Goal: Information Seeking & Learning: Learn about a topic

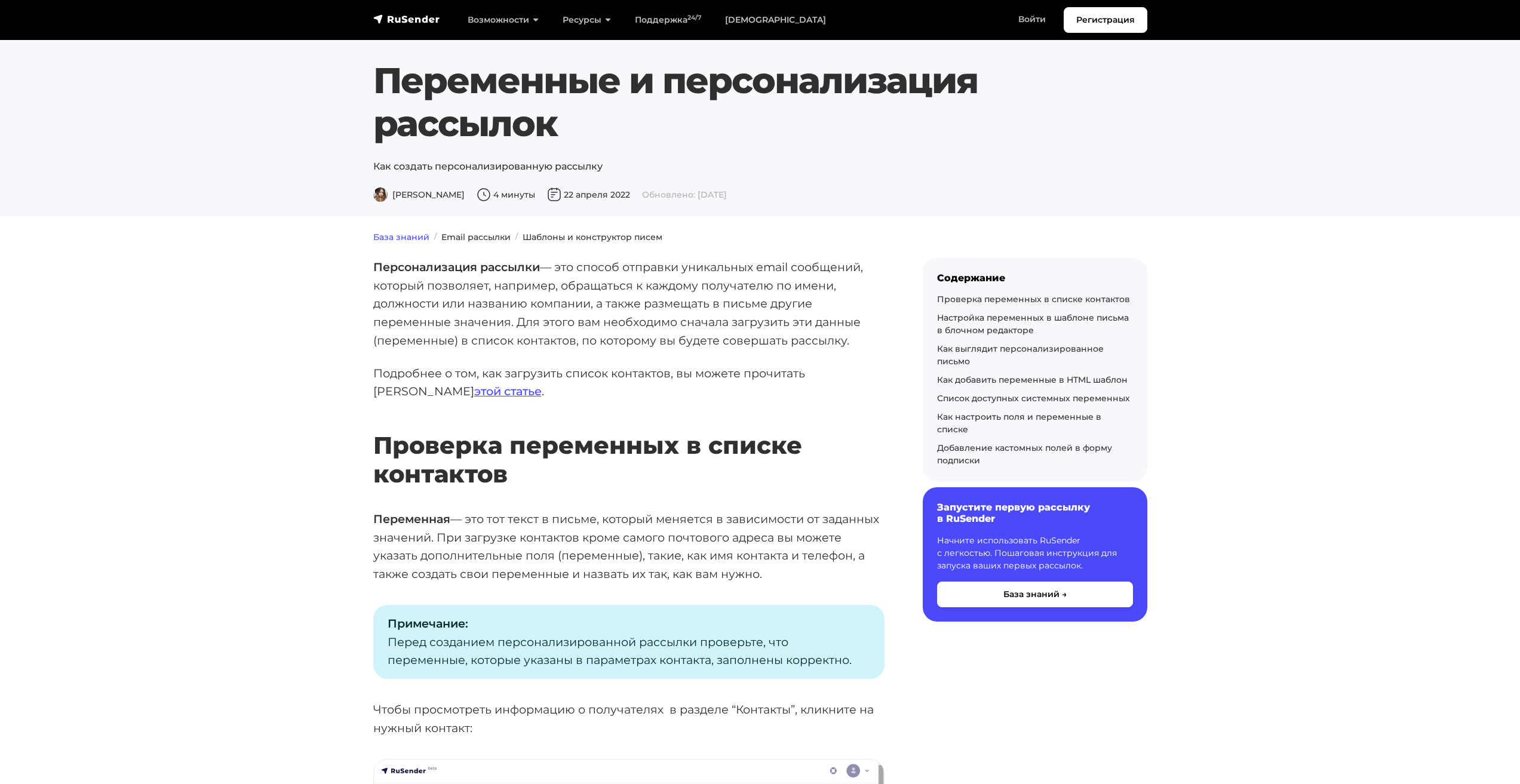
click at [407, 240] on link "База знаний" at bounding box center [401, 237] width 56 height 11
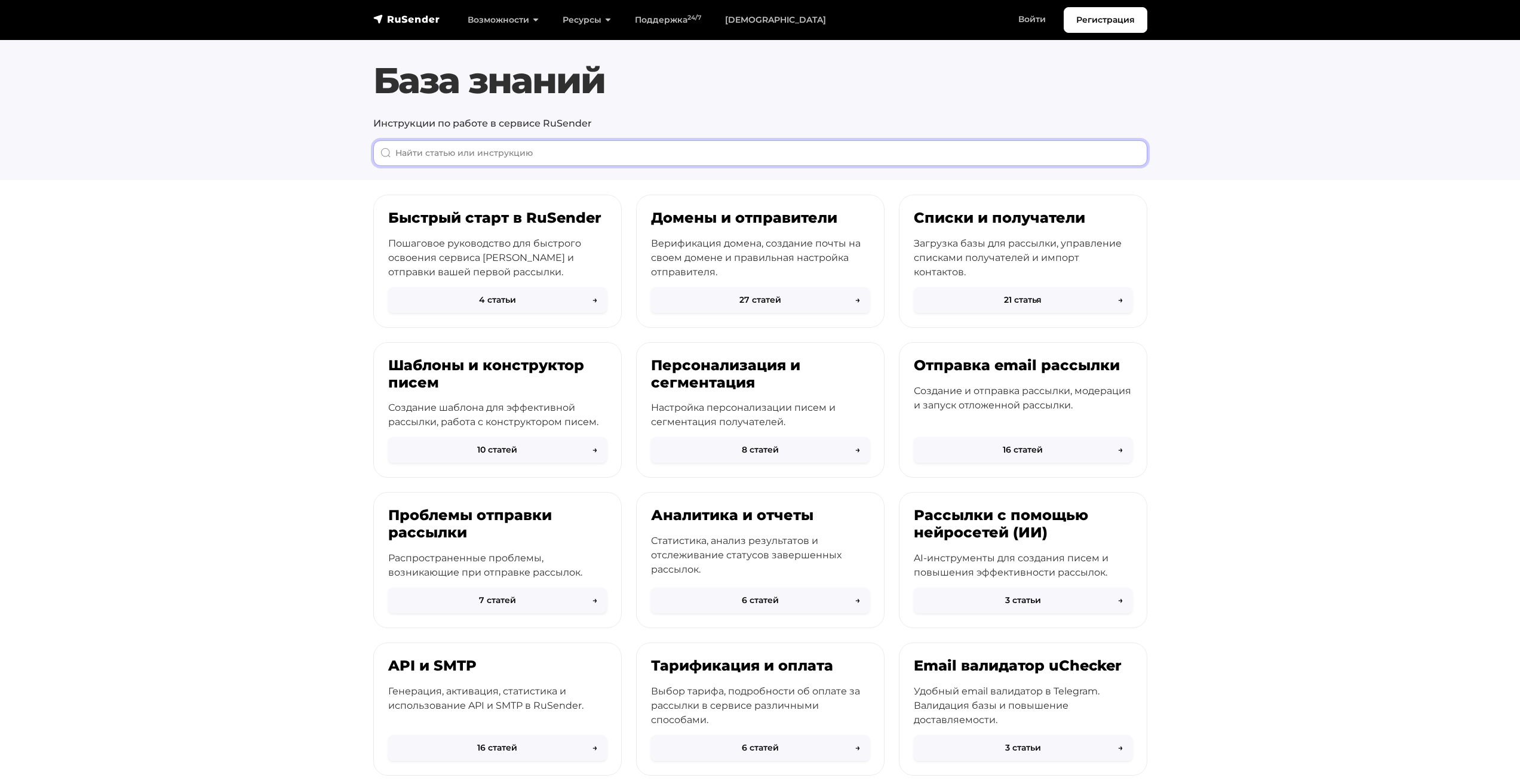
click at [600, 151] on input "When autocomplete results are available use up and down arrows to review and en…" at bounding box center [760, 153] width 774 height 26
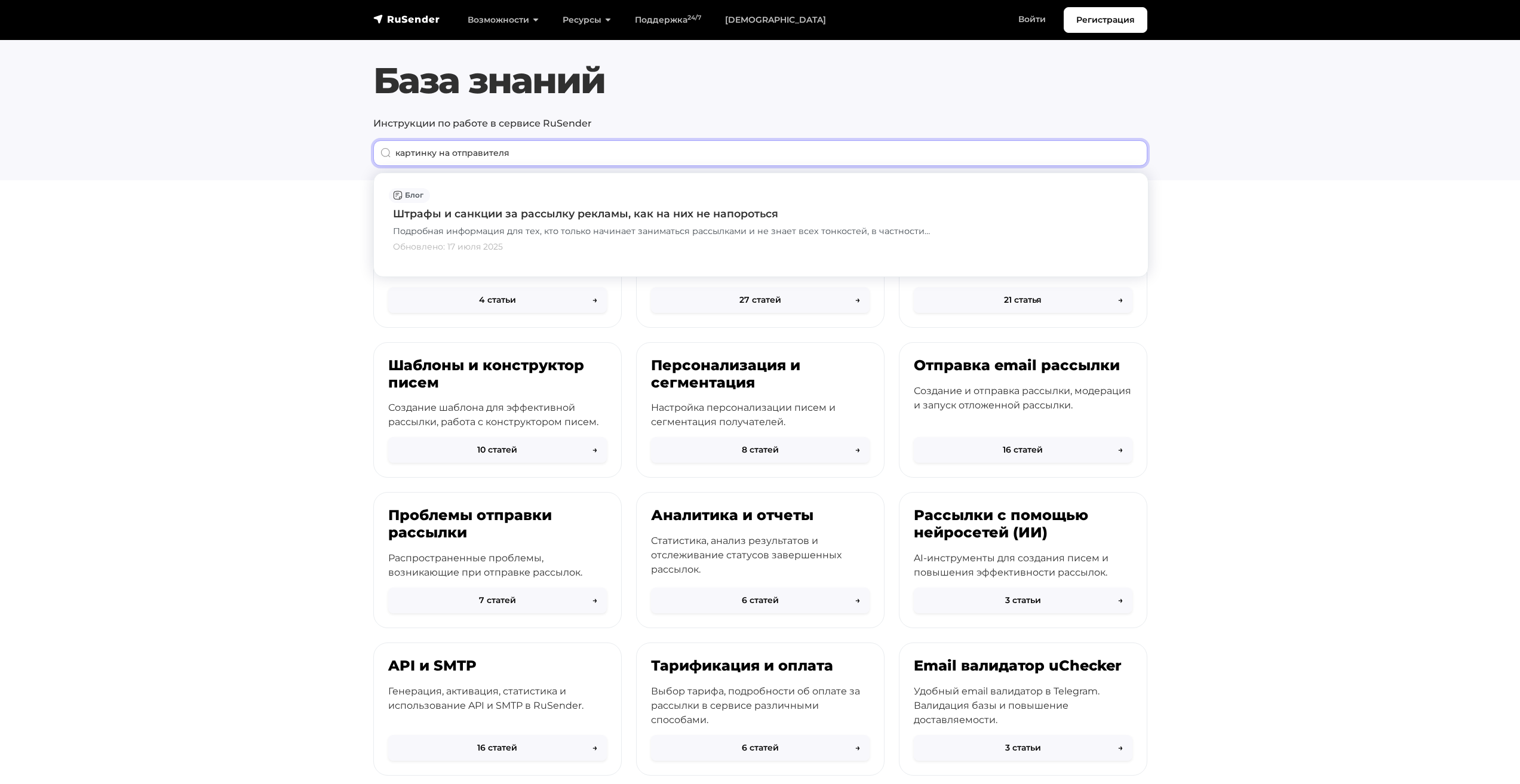
drag, startPoint x: 571, startPoint y: 151, endPoint x: 355, endPoint y: 150, distance: 216.0
click at [355, 150] on section "База знаний Инструкции по работе в сервисе RuSender картинку на отправителя Все…" at bounding box center [760, 90] width 1520 height 180
type input "изображение отправителя"
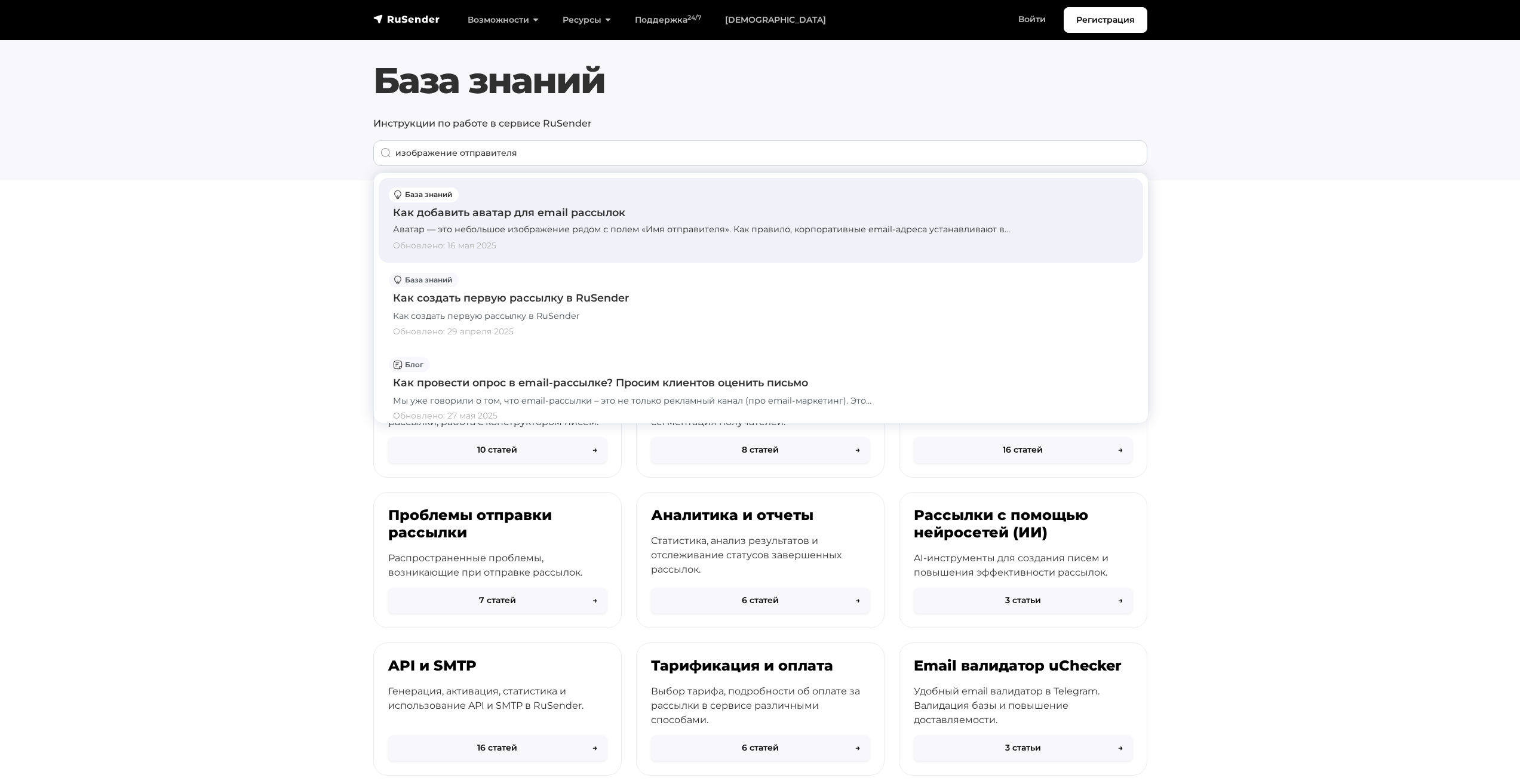
click at [574, 225] on div "Аватар — это небольшое изображение рядом с полем «Имя отправителя». Как правило…" at bounding box center [761, 230] width 736 height 13
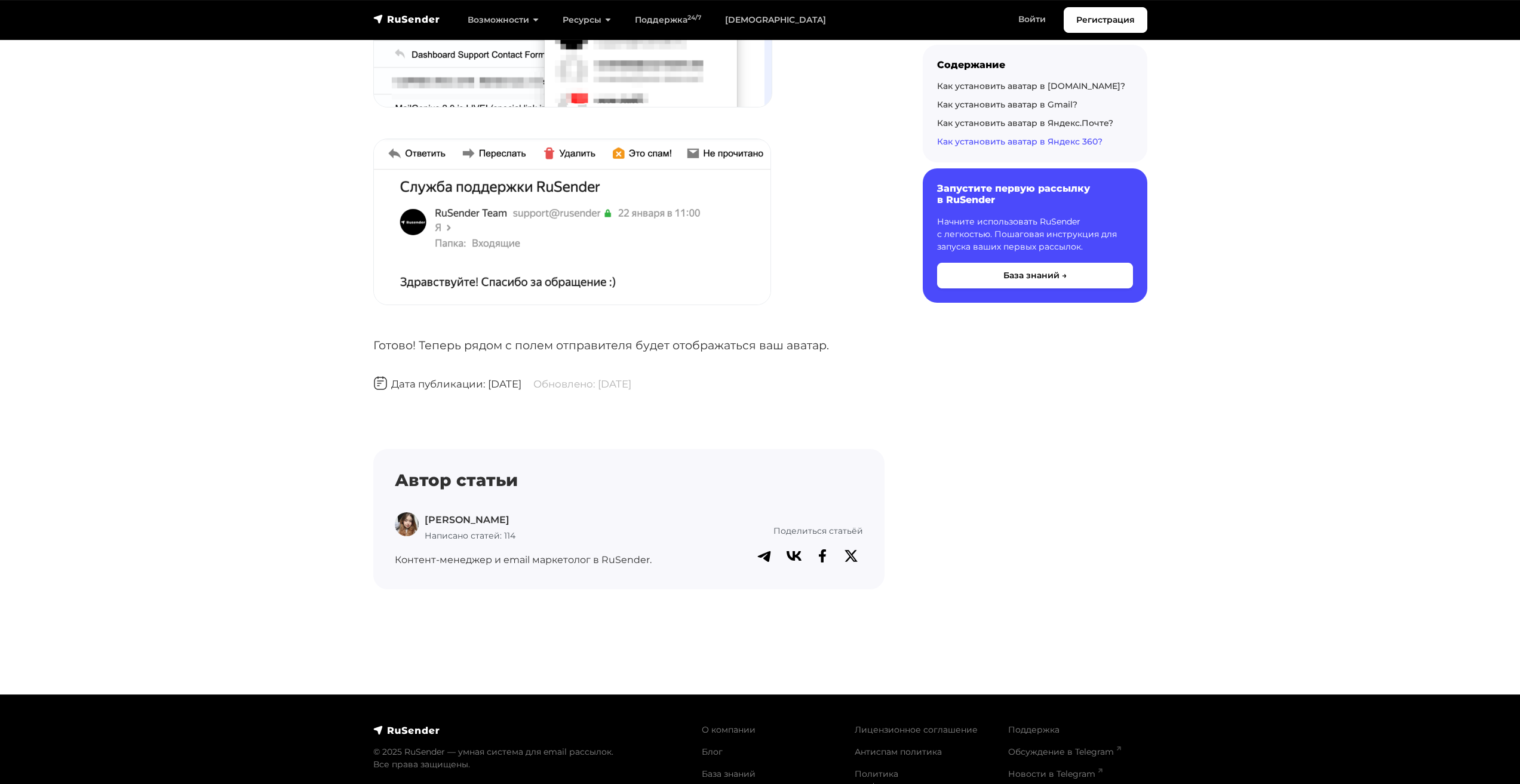
scroll to position [4955, 0]
